Goal: Task Accomplishment & Management: Use online tool/utility

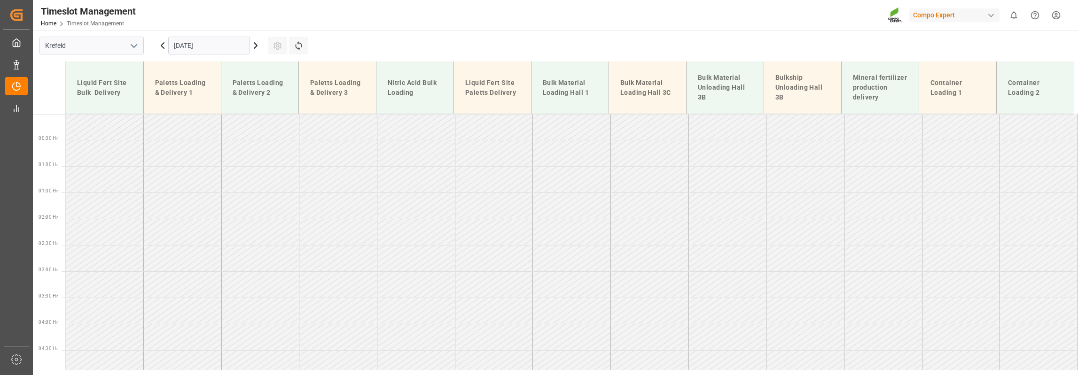
scroll to position [404, 0]
